Goal: Information Seeking & Learning: Learn about a topic

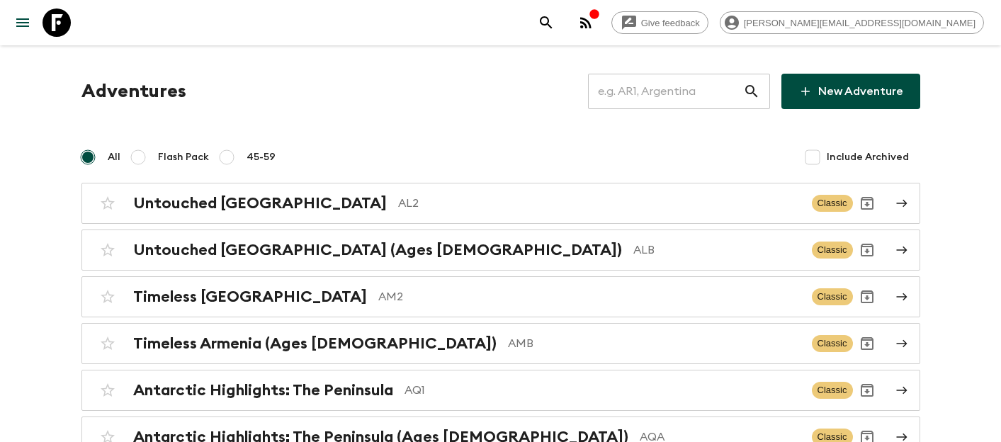
click at [676, 101] on input "text" at bounding box center [665, 92] width 155 height 40
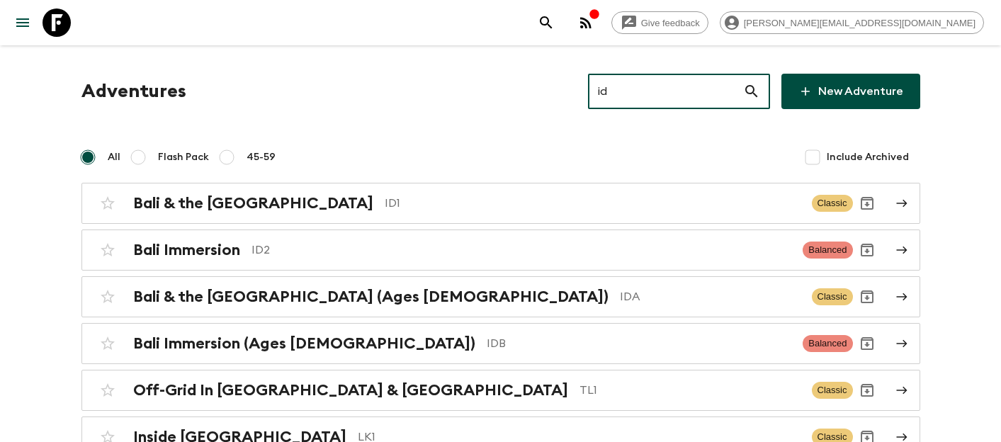
type input "id1"
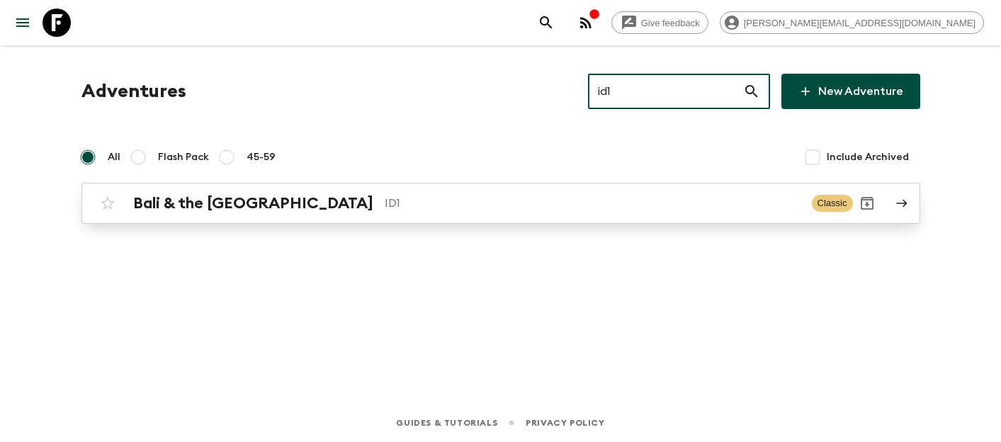
click at [210, 203] on h2 "Bali & the [GEOGRAPHIC_DATA]" at bounding box center [253, 203] width 240 height 18
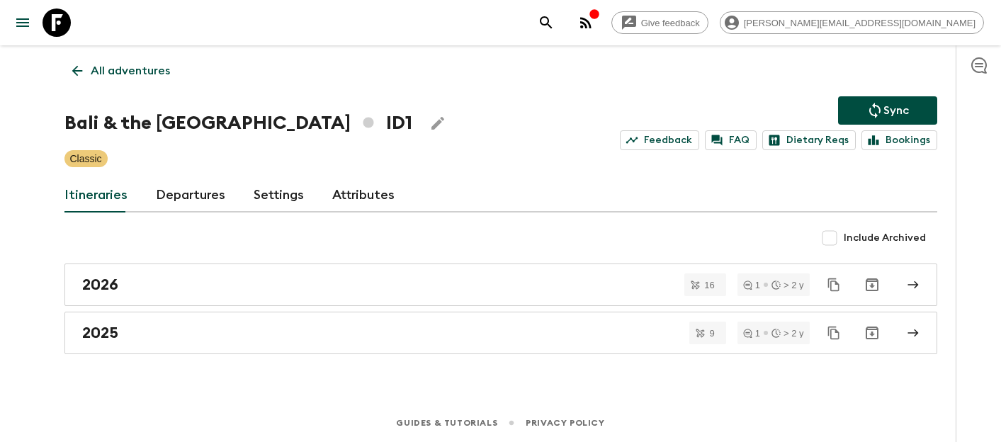
click at [93, 195] on link "Itineraries" at bounding box center [95, 195] width 63 height 34
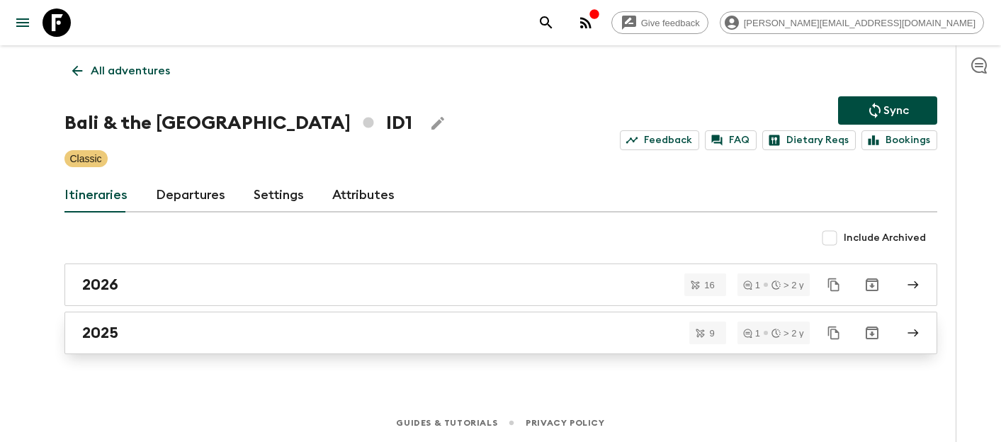
click at [120, 343] on link "2025" at bounding box center [500, 333] width 872 height 42
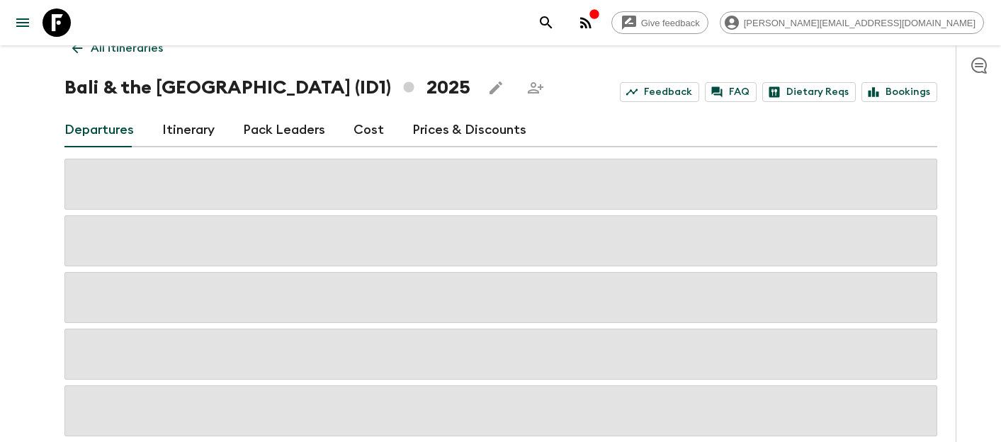
scroll to position [24, 0]
click at [182, 135] on link "Itinerary" at bounding box center [188, 129] width 52 height 34
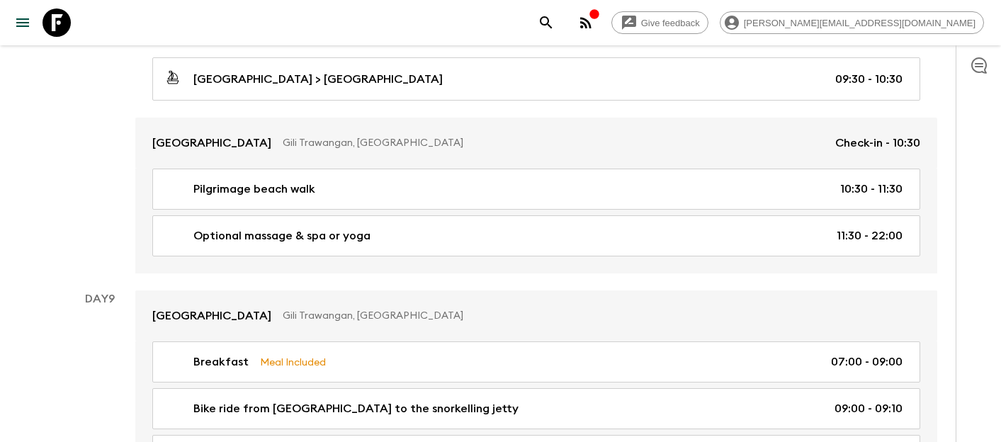
scroll to position [2857, 0]
